Goal: Check status: Check status

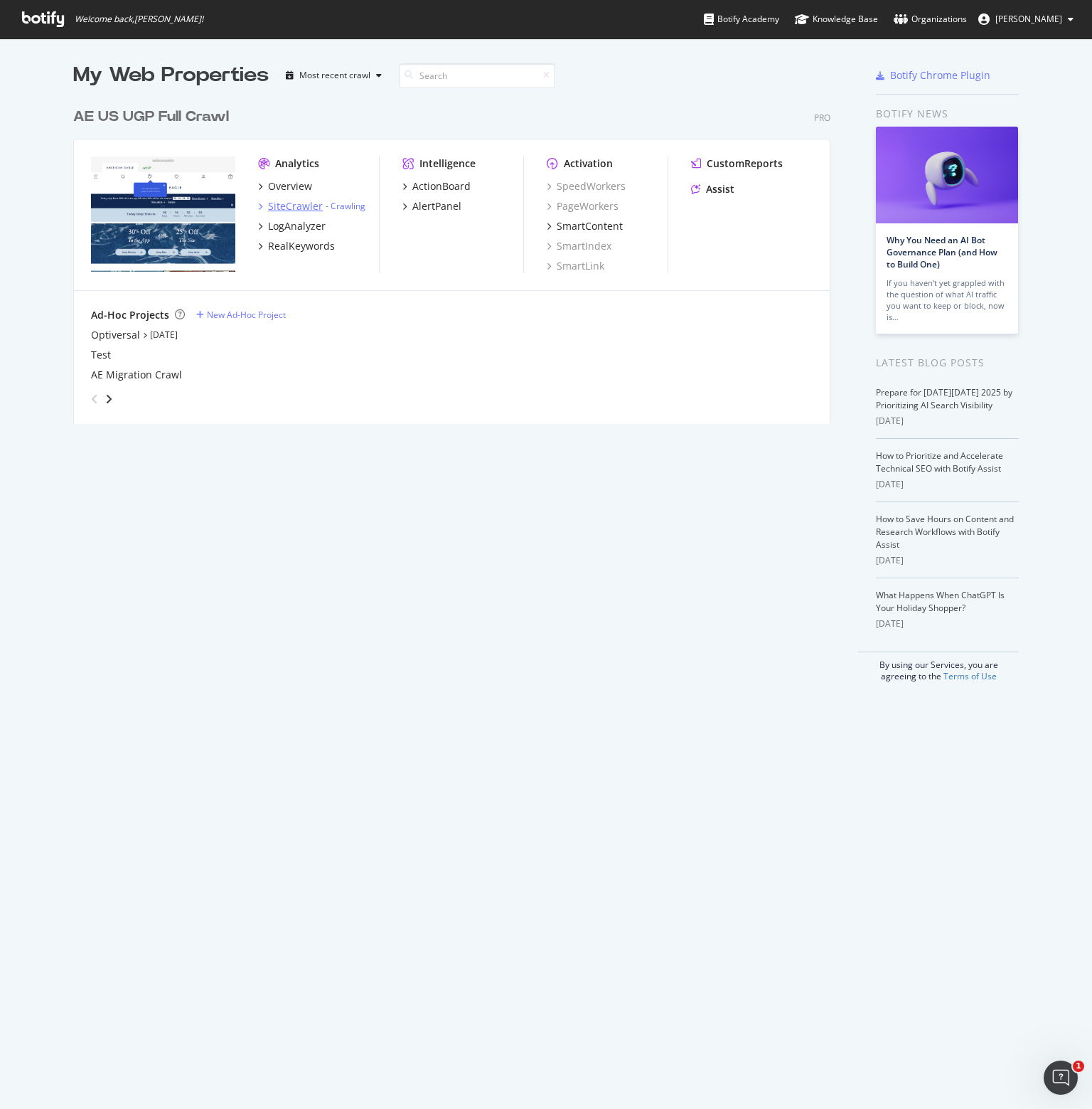
click at [295, 206] on div "SiteCrawler" at bounding box center [296, 206] width 55 height 15
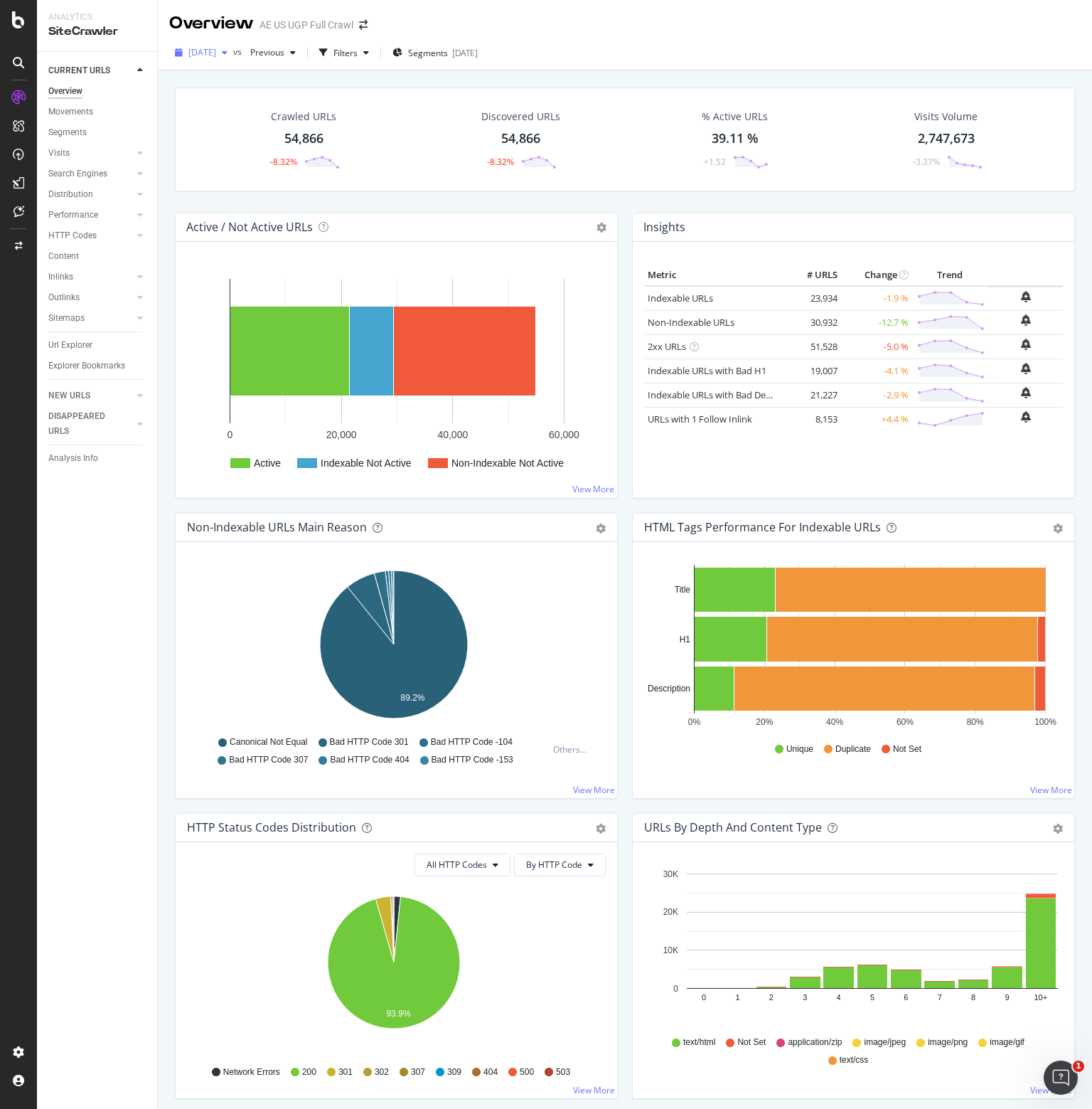
click at [233, 50] on div "button" at bounding box center [225, 52] width 17 height 8
click at [408, 205] on div "Crawled URLs 54,866 -8.32% Discovered URLs 54,866 -8.32% % Active URLs 39.11 % …" at bounding box center [625, 150] width 915 height 125
click at [15, 18] on icon at bounding box center [18, 20] width 13 height 17
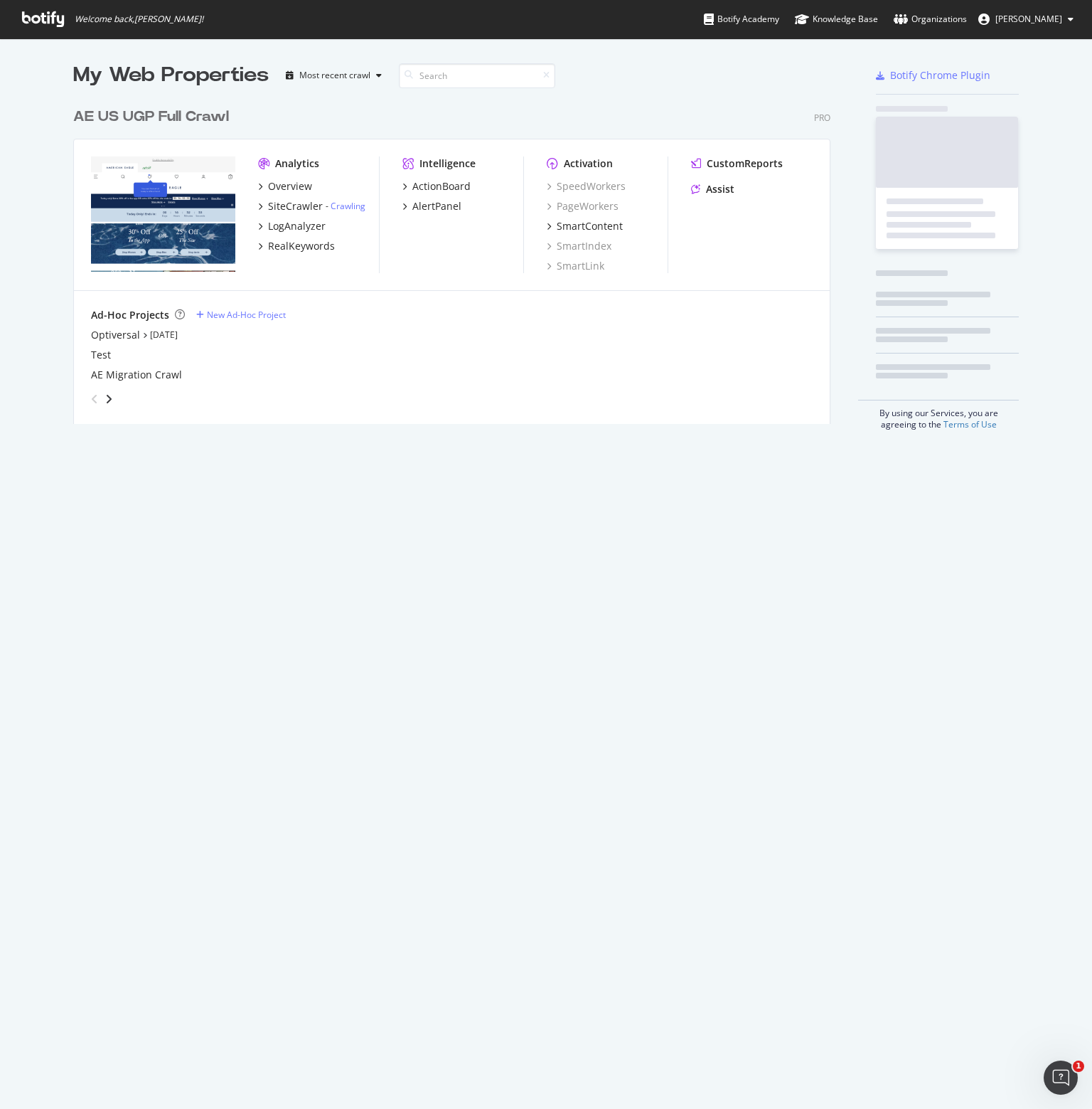
scroll to position [1098, 1070]
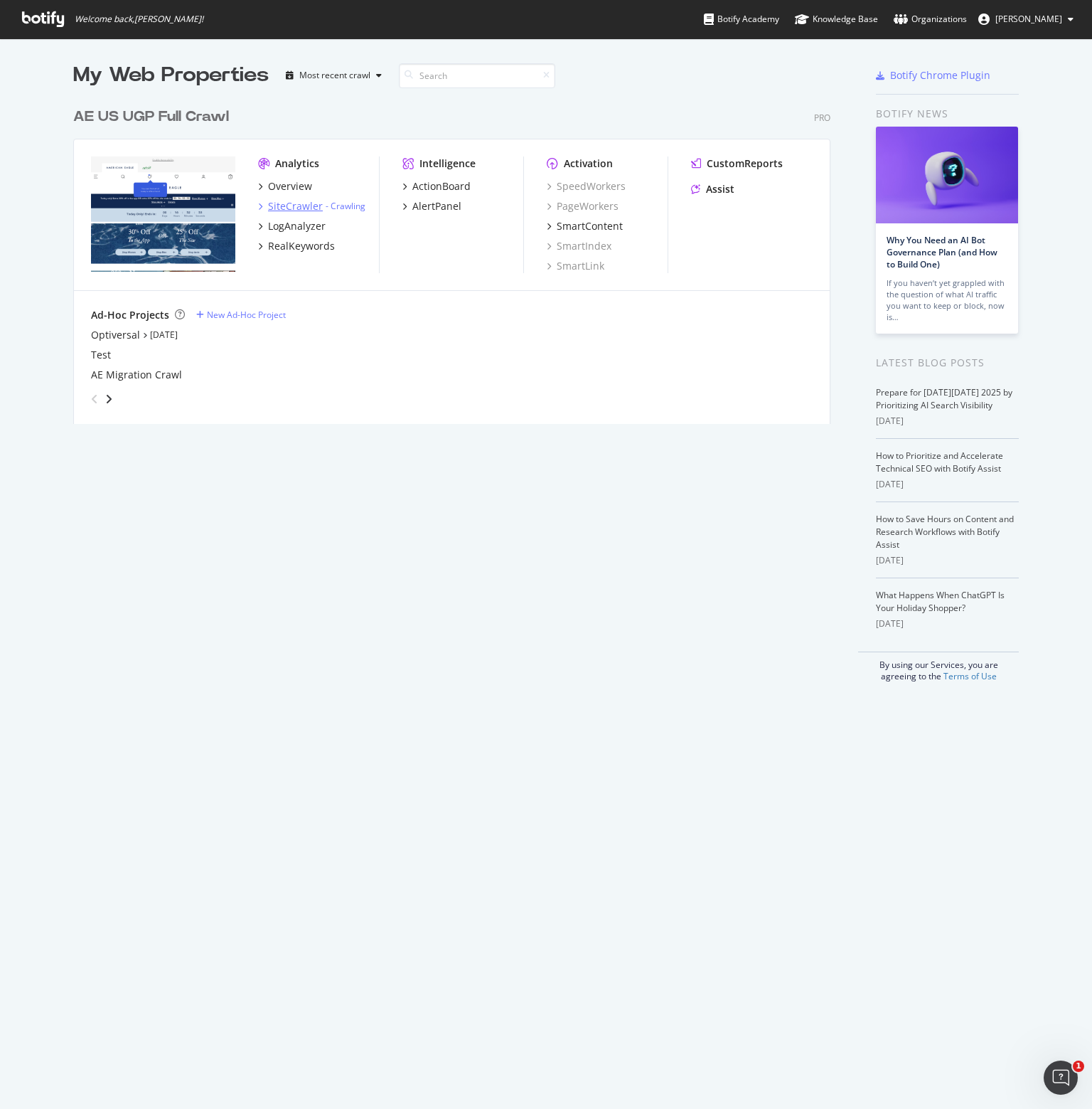
click at [258, 205] on icon "grid" at bounding box center [260, 205] width 5 height 7
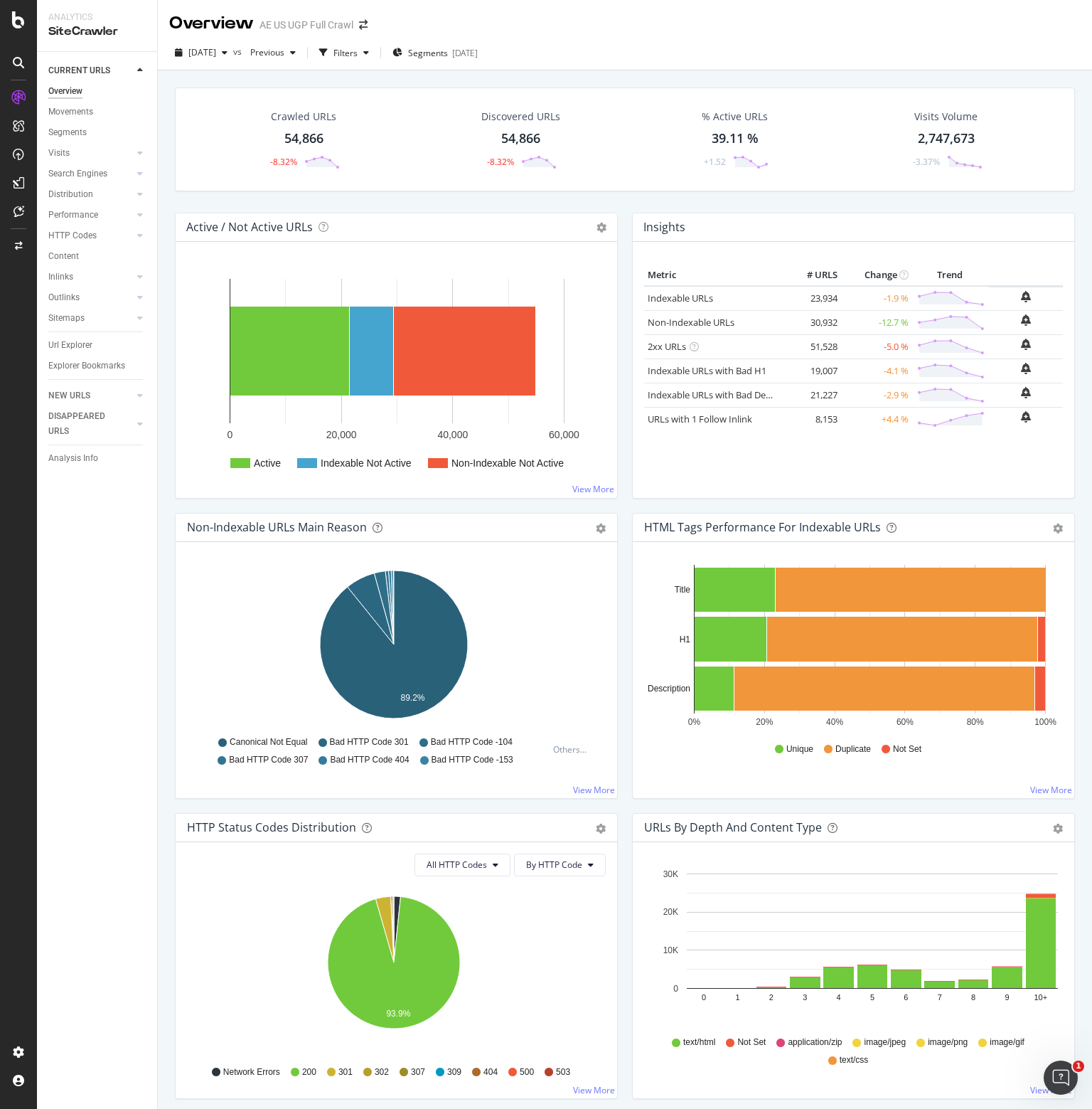
click at [389, 199] on div "Crawled URLs 54,866 -8.32% Discovered URLs 54,866 -8.32% % Active URLs 39.11 % …" at bounding box center [625, 150] width 915 height 125
